Goal: Navigation & Orientation: Find specific page/section

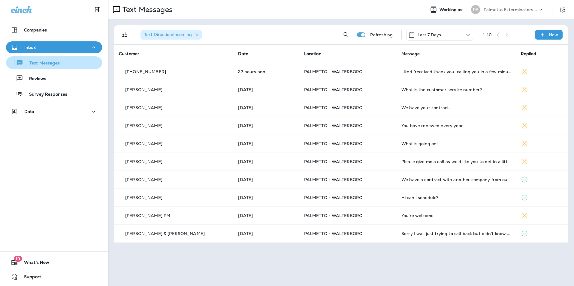
click at [80, 63] on div "Text Messages" at bounding box center [53, 62] width 91 height 9
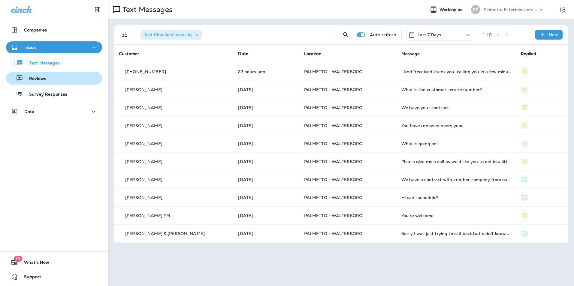
click at [69, 76] on div "Reviews" at bounding box center [53, 78] width 91 height 9
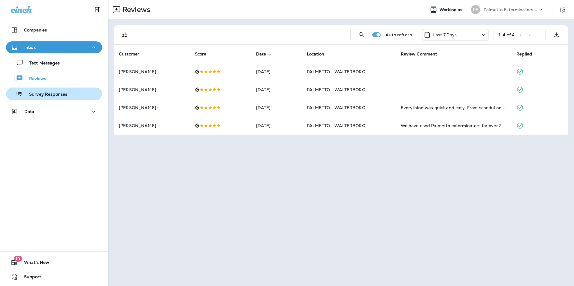
click at [76, 99] on button "Survey Responses" at bounding box center [54, 94] width 96 height 13
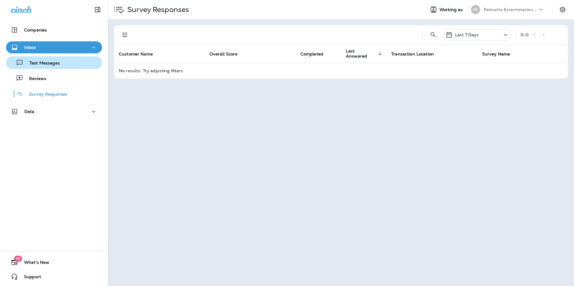
click at [71, 68] on button "Text Messages" at bounding box center [54, 62] width 96 height 13
